Goal: Use online tool/utility: Utilize a website feature to perform a specific function

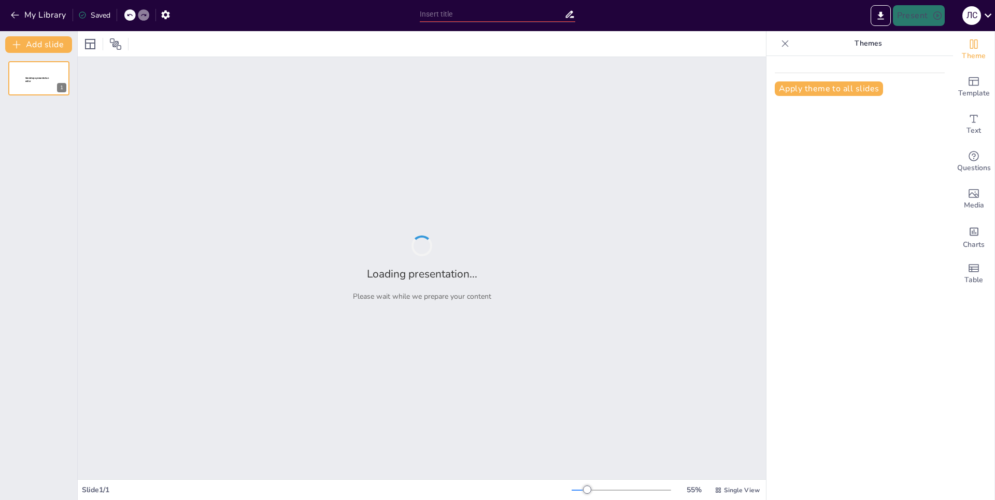
type input "Как выжить в колледже: руководство для первокурсников"
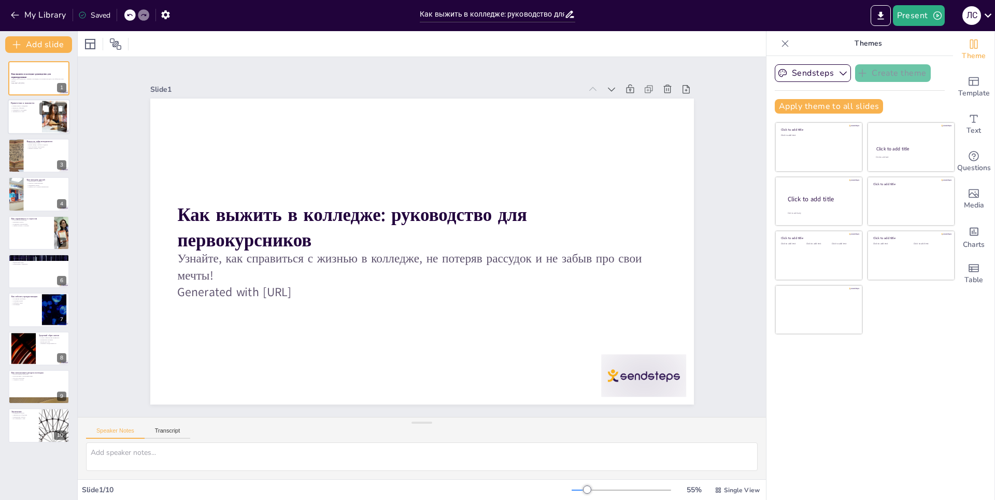
click at [56, 122] on div at bounding box center [54, 117] width 50 height 32
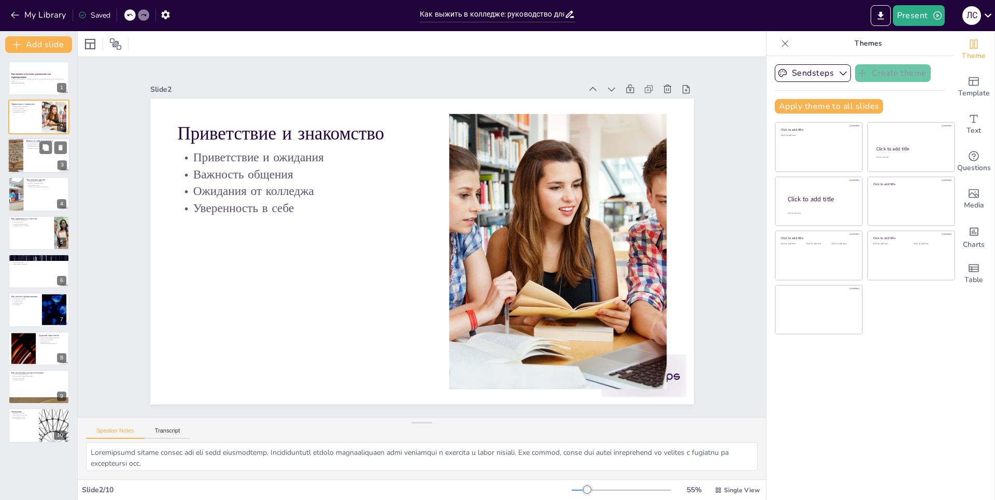
click at [18, 157] on div at bounding box center [15, 155] width 45 height 35
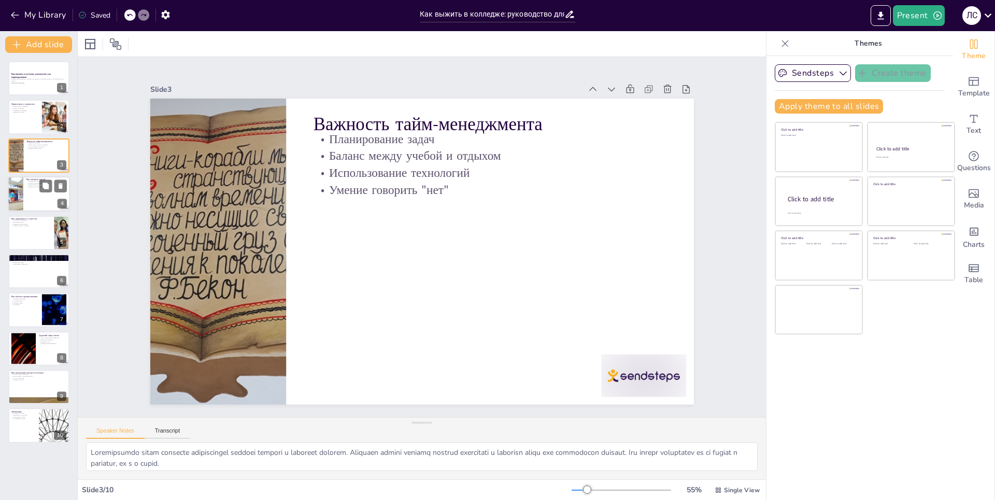
click at [31, 203] on div at bounding box center [39, 193] width 62 height 35
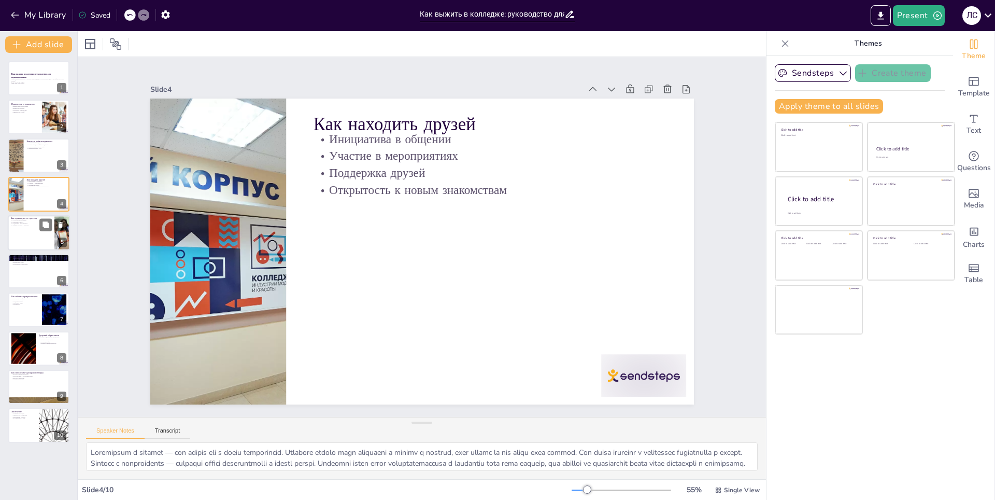
click at [35, 233] on div at bounding box center [39, 232] width 62 height 35
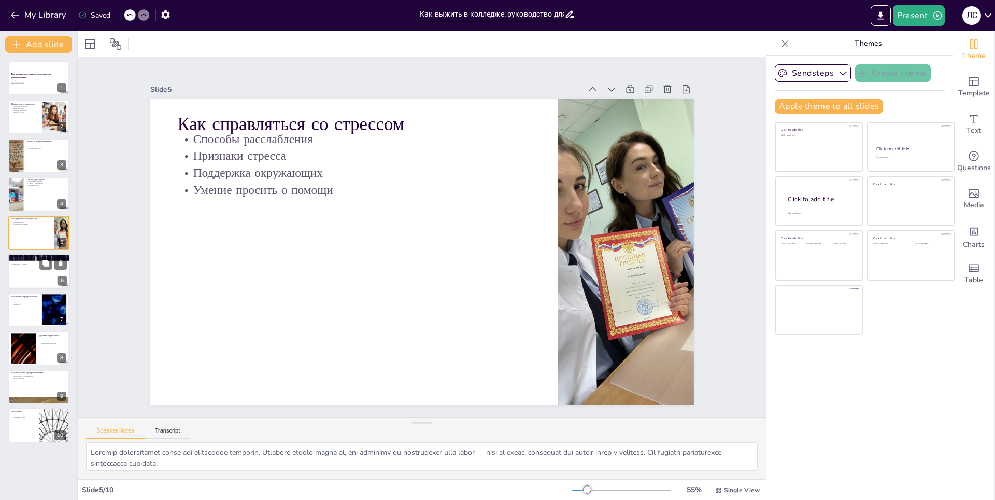
click at [36, 273] on div at bounding box center [39, 270] width 62 height 35
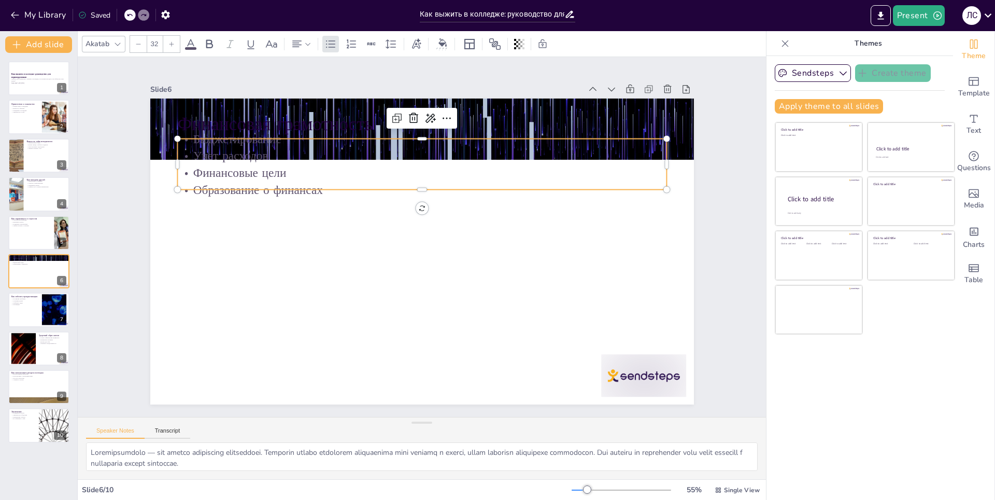
click at [216, 145] on p "Учет расходов" at bounding box center [439, 157] width 482 height 118
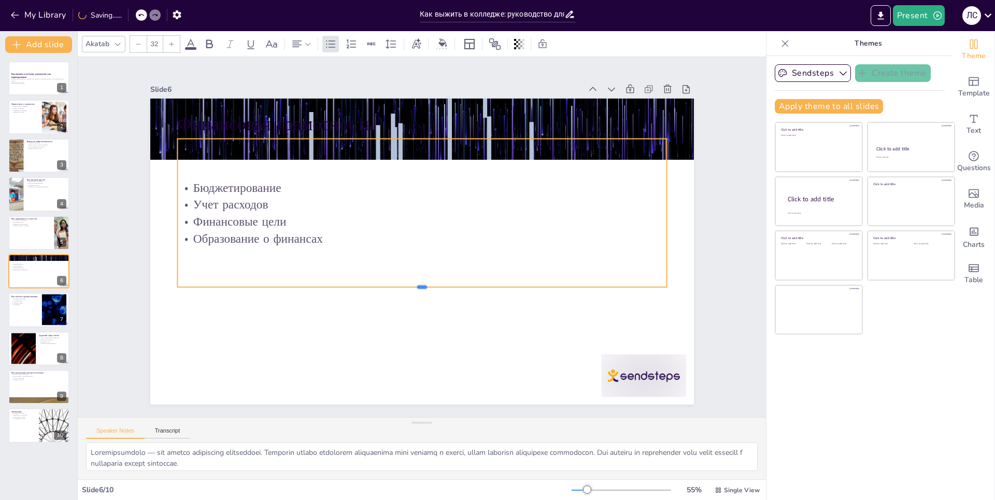
drag, startPoint x: 415, startPoint y: 186, endPoint x: 399, endPoint y: 283, distance: 98.8
click at [399, 287] on div at bounding box center [421, 291] width 489 height 8
click at [29, 304] on p "Мотивация" at bounding box center [25, 305] width 28 height 2
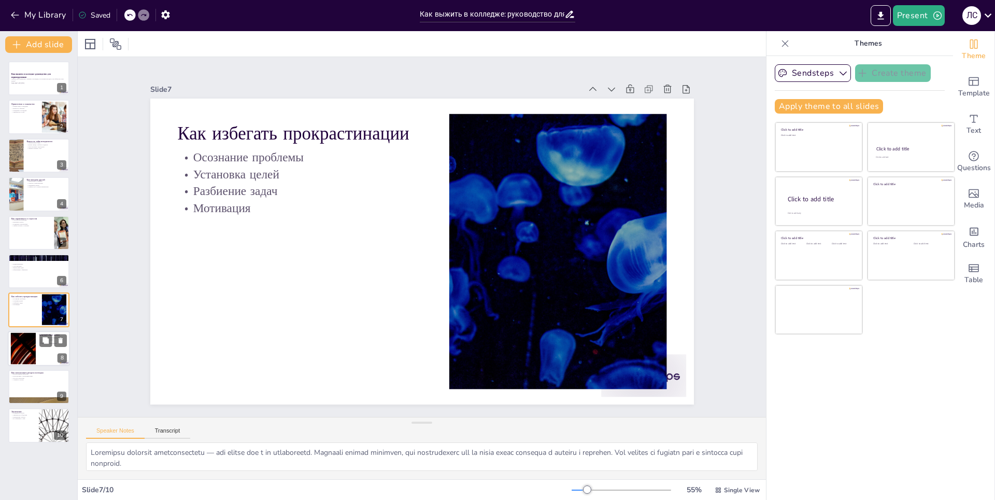
click at [36, 342] on div at bounding box center [39, 348] width 62 height 35
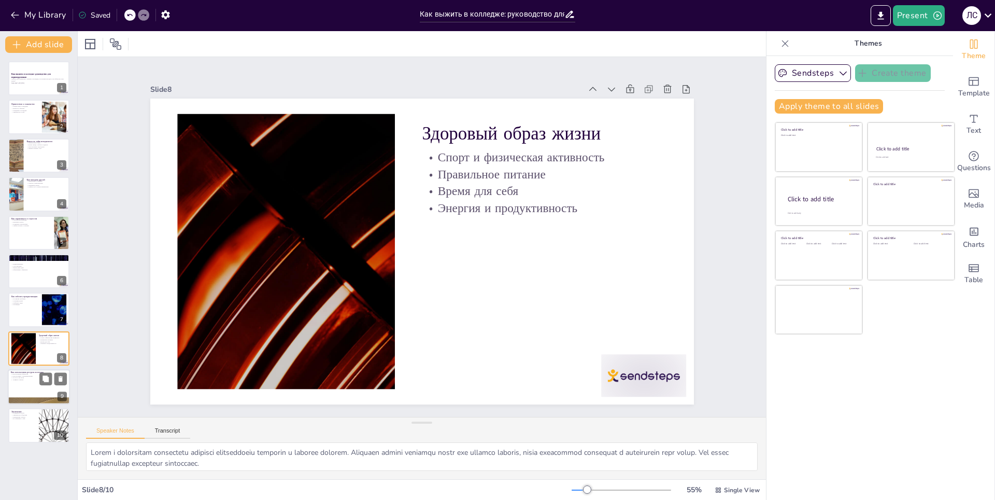
click at [38, 379] on p "Активное участие" at bounding box center [39, 380] width 56 height 2
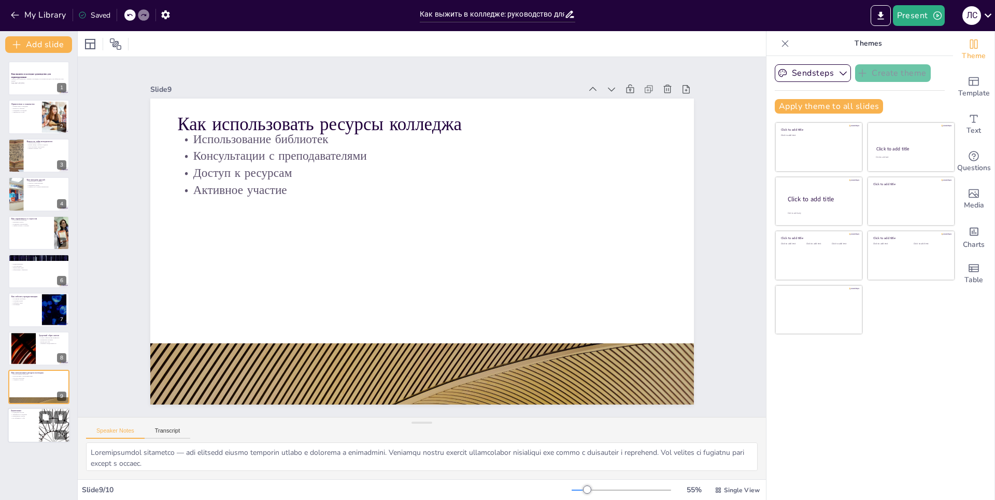
click at [16, 432] on div at bounding box center [39, 425] width 62 height 35
type textarea "Loremipsum dolors ametcons adipiscin elitseddo eiusmo tempori, utlabor etd magn…"
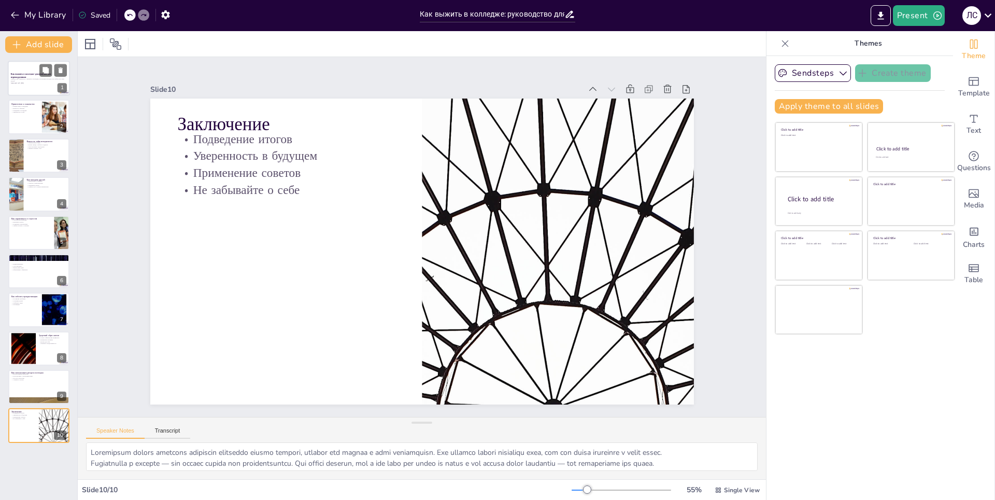
click at [31, 80] on p "Узнайте, как справиться с жизнью в колледже, не потеряв рассудок и не забыв про…" at bounding box center [39, 80] width 56 height 4
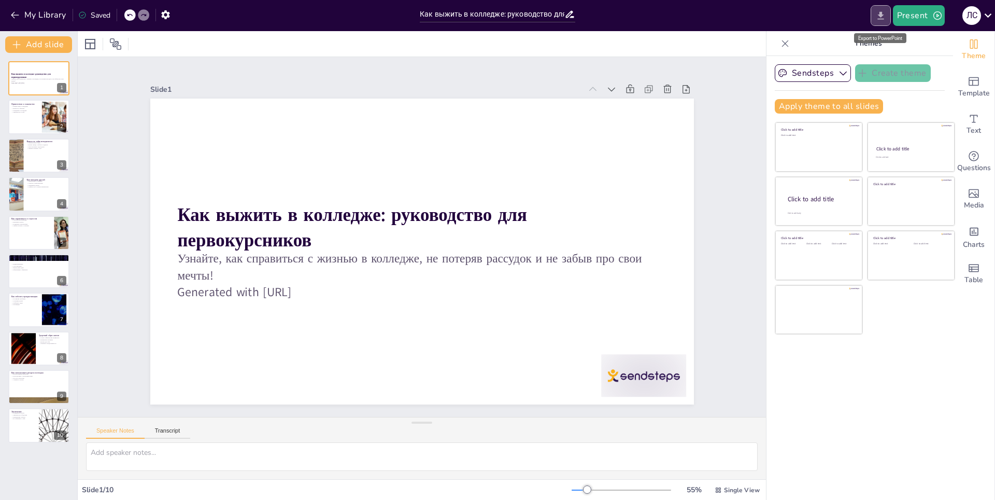
click at [877, 13] on icon "Export to PowerPoint" at bounding box center [880, 15] width 11 height 11
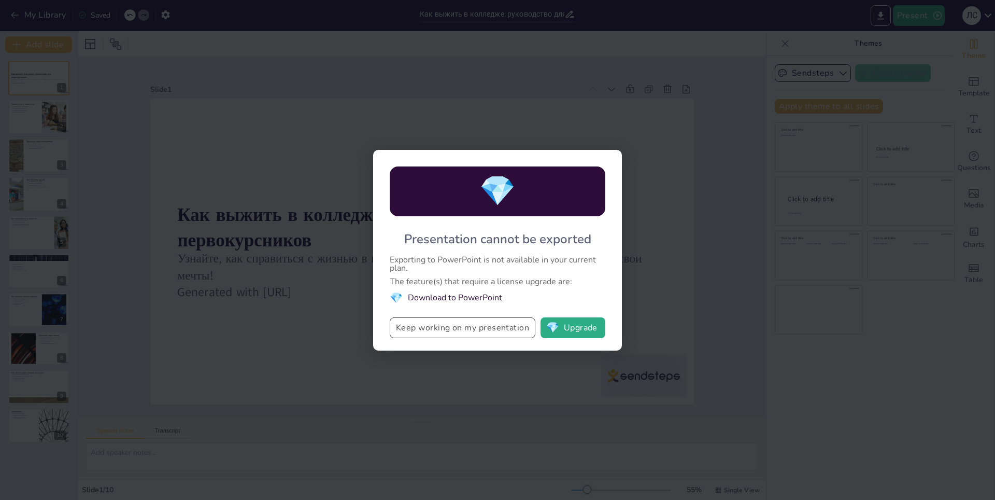
click at [491, 331] on button "Keep working on my presentation" at bounding box center [463, 327] width 146 height 21
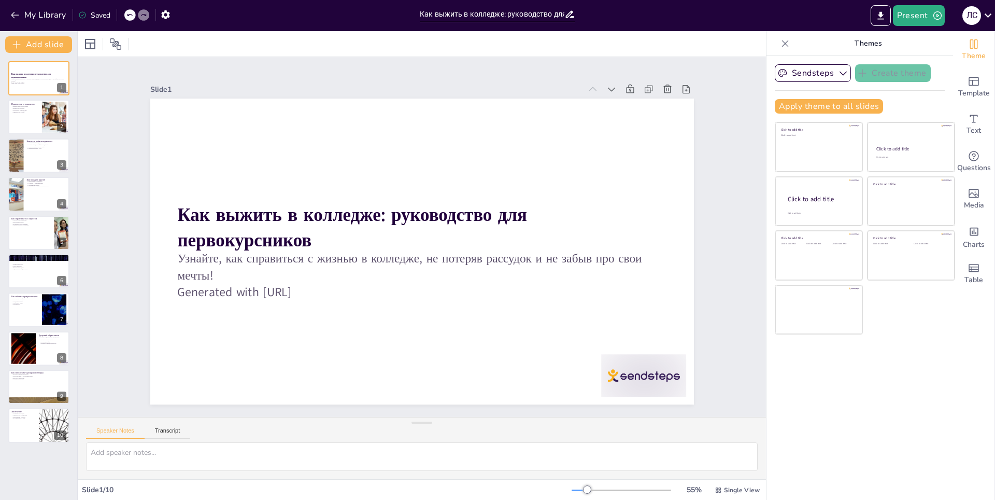
click at [101, 15] on div "Saved" at bounding box center [94, 15] width 32 height 10
click at [884, 19] on icon "Export to PowerPoint" at bounding box center [880, 15] width 6 height 8
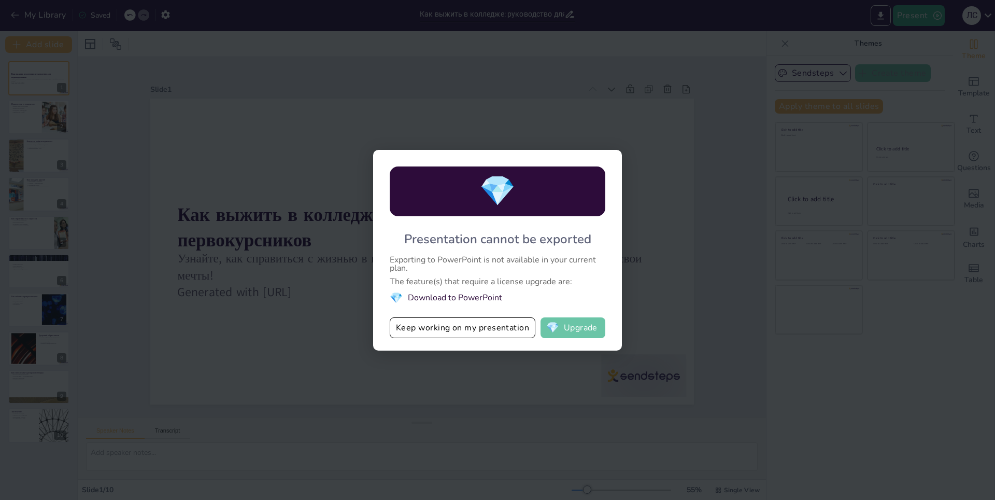
click at [576, 322] on button "💎 Upgrade" at bounding box center [573, 327] width 65 height 21
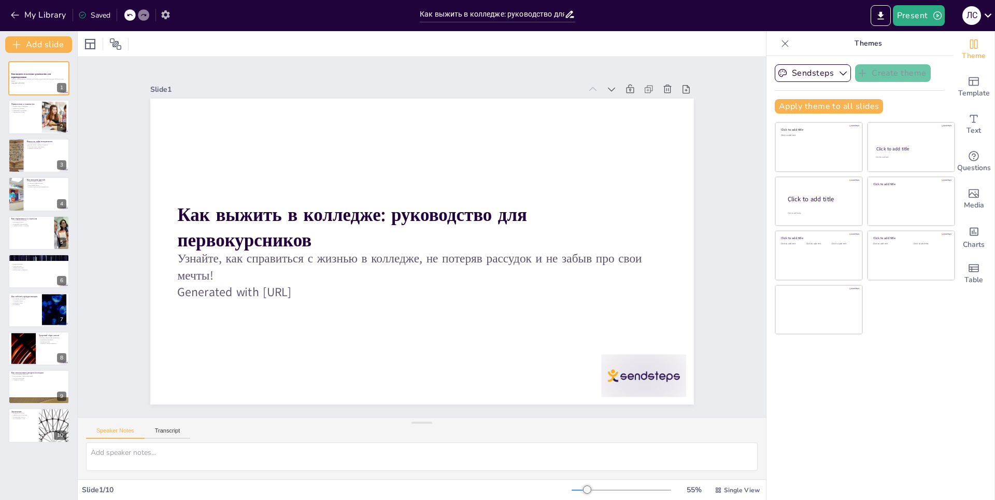
click at [165, 12] on icon "button" at bounding box center [165, 14] width 8 height 9
